Goal: Task Accomplishment & Management: Manage account settings

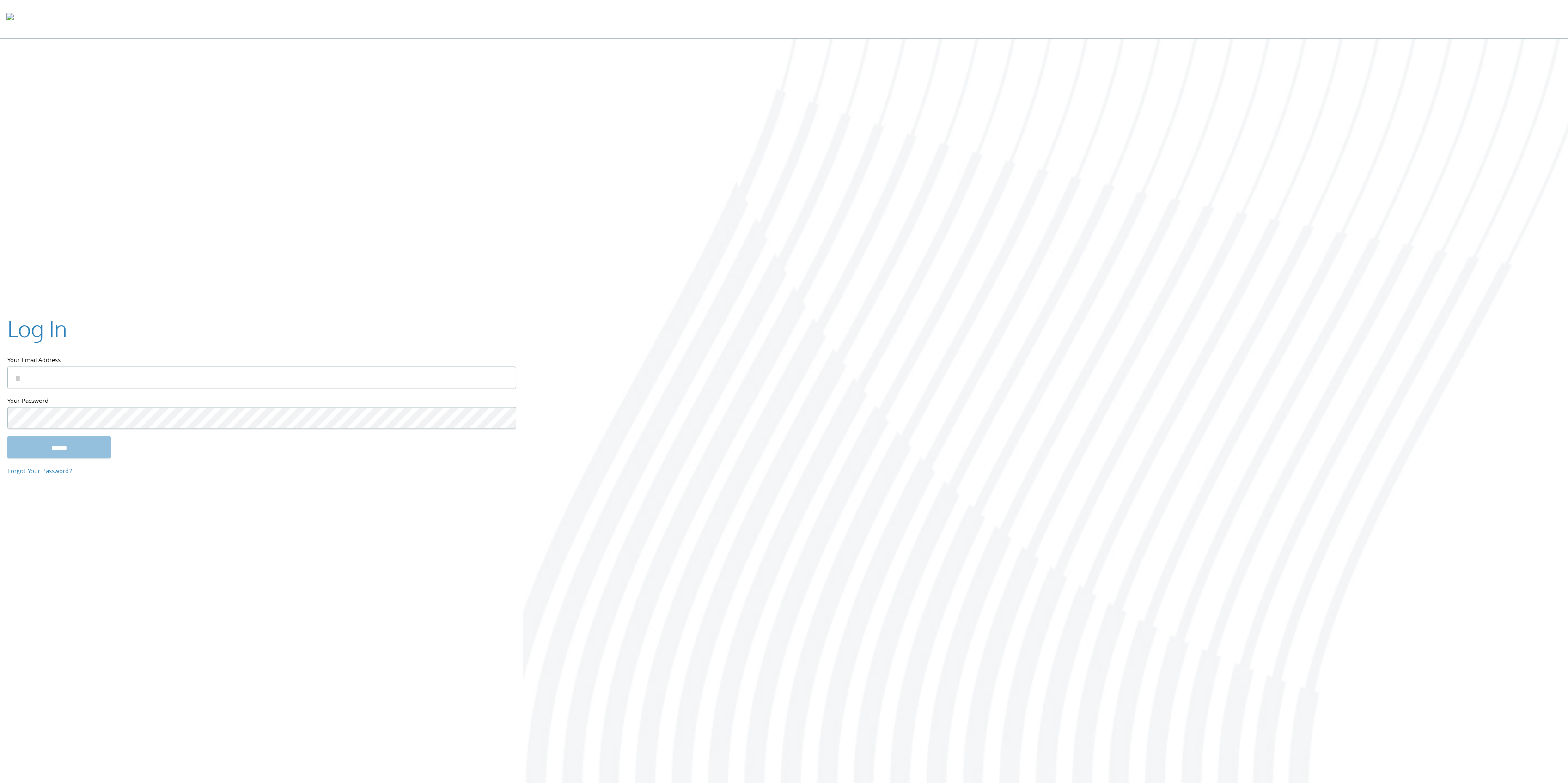
type input "**********"
click at [80, 449] on input "******" at bounding box center [59, 447] width 103 height 22
type input "**********"
click at [95, 451] on input "******" at bounding box center [59, 447] width 103 height 22
